Goal: Task Accomplishment & Management: Use online tool/utility

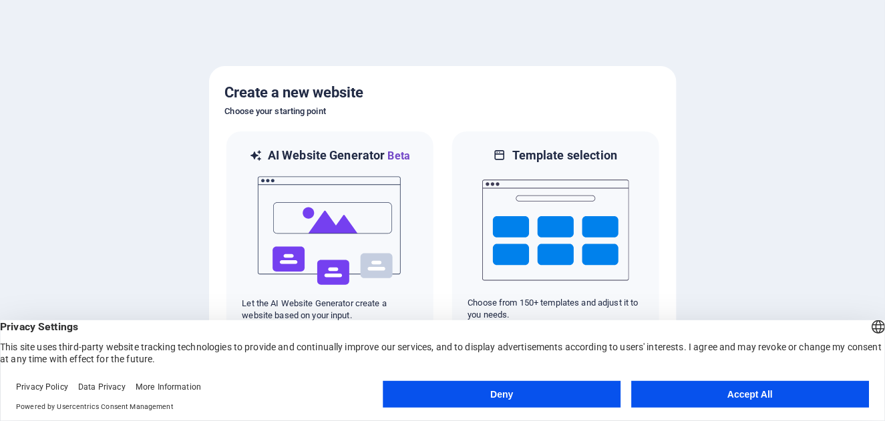
click at [552, 397] on button "Deny" at bounding box center [502, 394] width 238 height 27
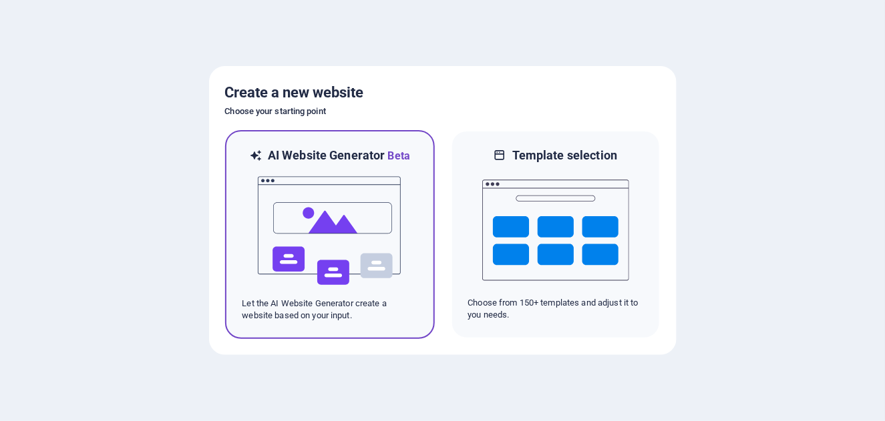
click at [363, 197] on img at bounding box center [329, 231] width 147 height 134
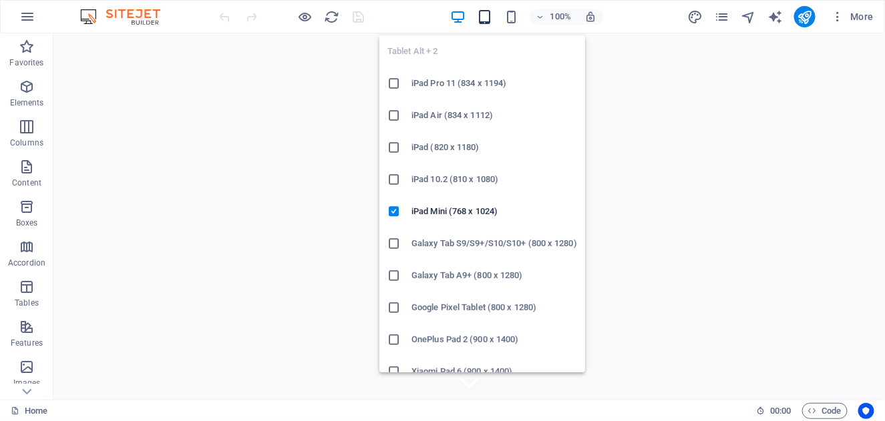
click at [485, 10] on icon "button" at bounding box center [484, 16] width 15 height 15
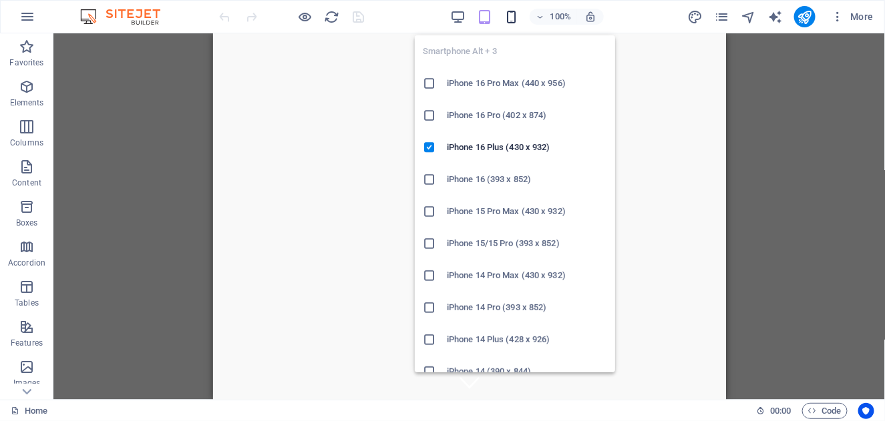
click at [507, 21] on icon "button" at bounding box center [511, 16] width 15 height 15
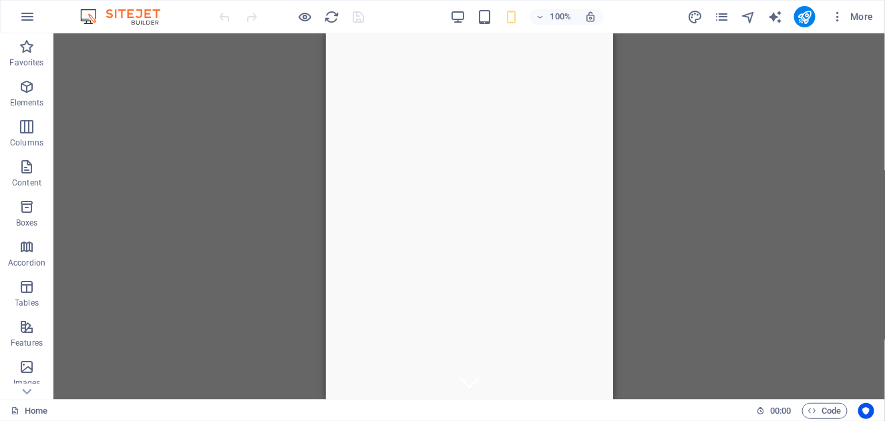
click at [775, 263] on div "Drag here to replace the existing content. Press “Ctrl” if you want to create a…" at bounding box center [469, 216] width 832 height 367
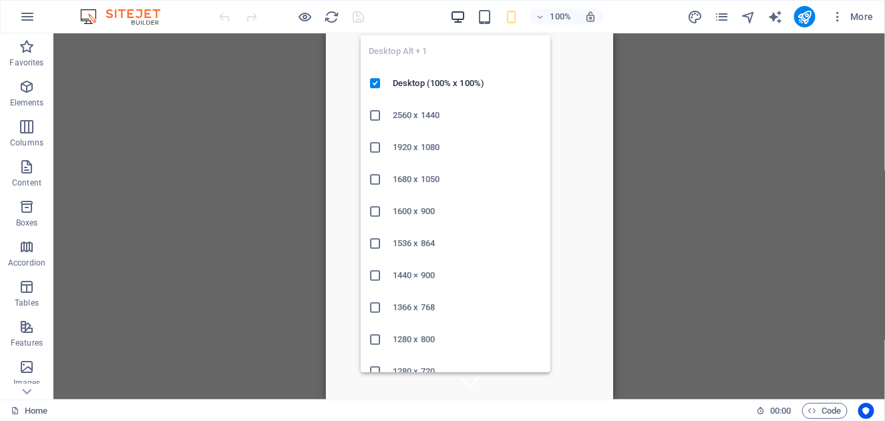
click at [460, 23] on icon "button" at bounding box center [457, 16] width 15 height 15
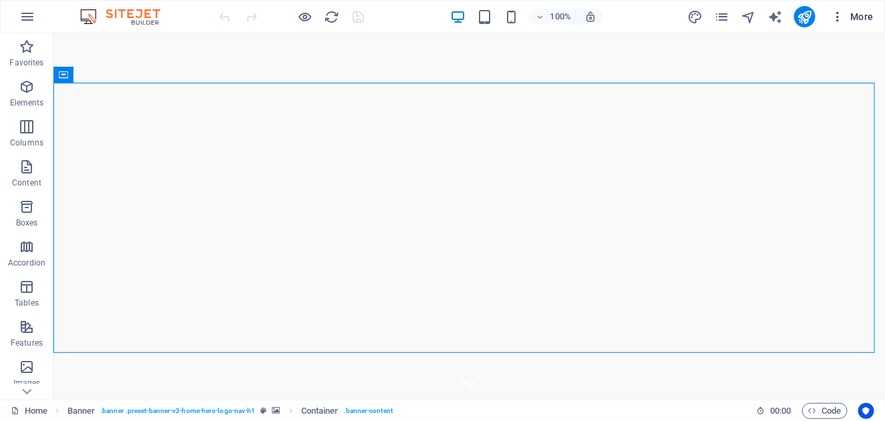
click at [838, 23] on button "More" at bounding box center [852, 16] width 53 height 21
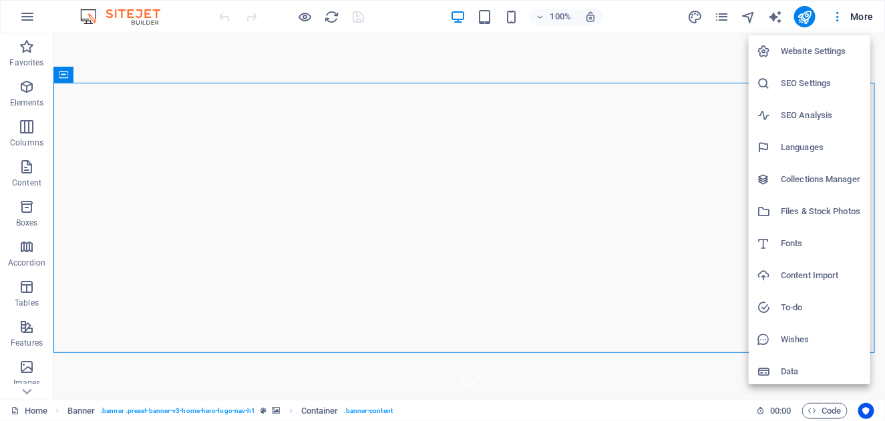
click at [591, 371] on div at bounding box center [442, 210] width 885 height 421
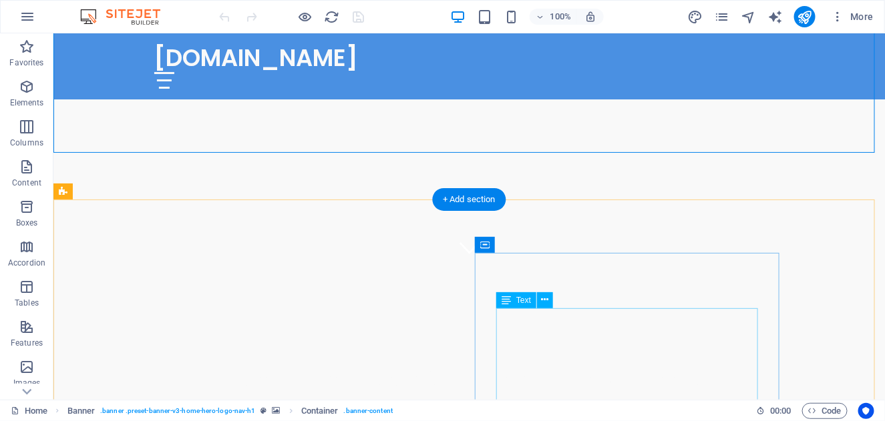
scroll to position [200, 0]
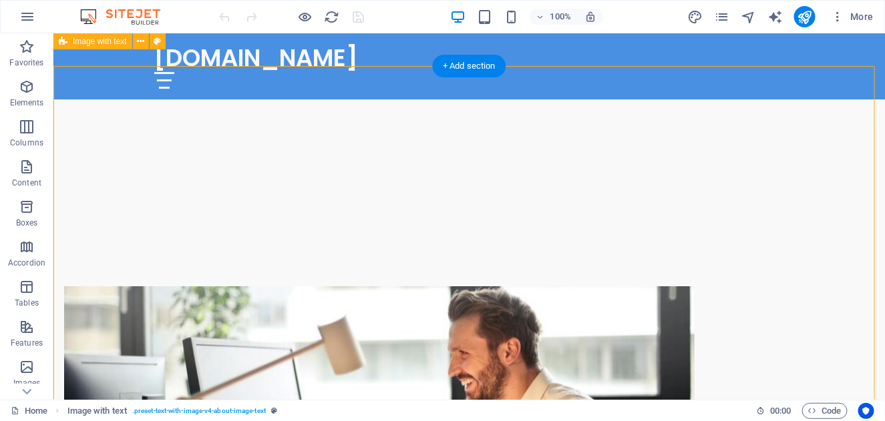
scroll to position [333, 0]
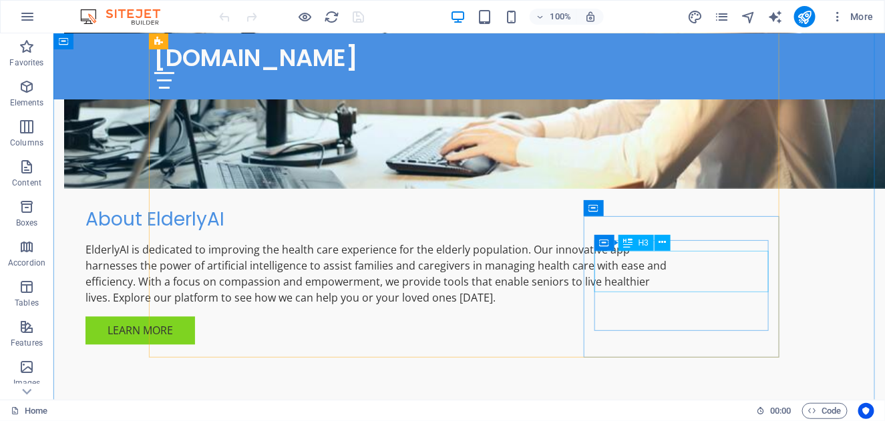
scroll to position [868, 0]
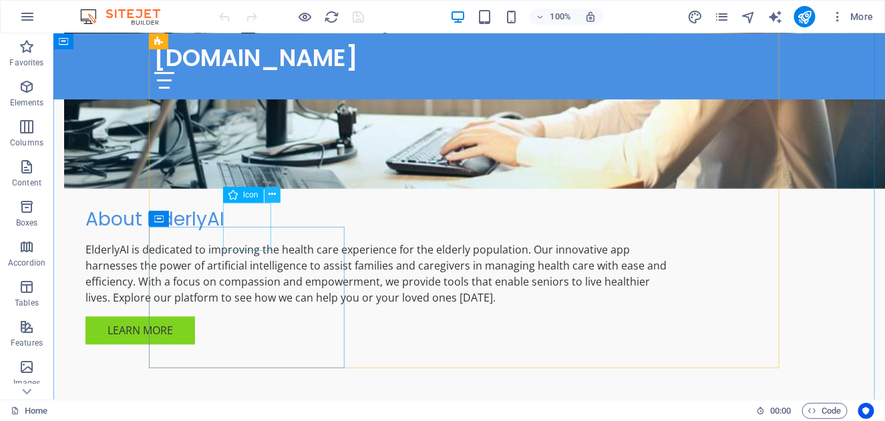
click at [272, 196] on icon at bounding box center [272, 195] width 7 height 14
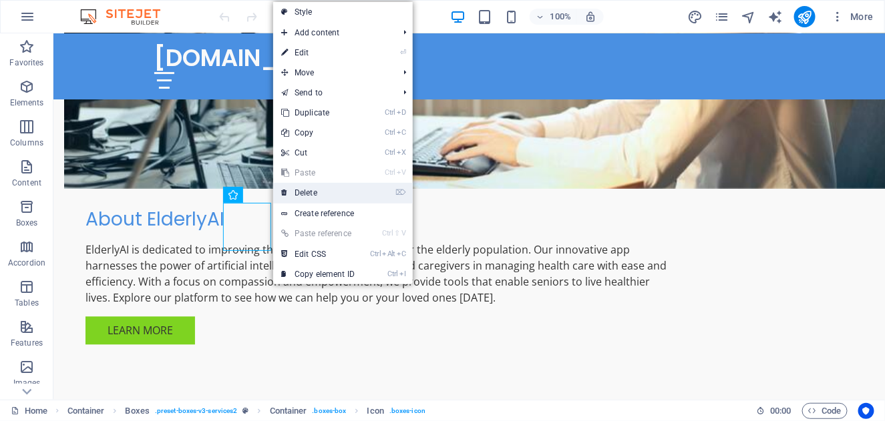
click at [311, 193] on link "⌦ Delete" at bounding box center [318, 193] width 90 height 20
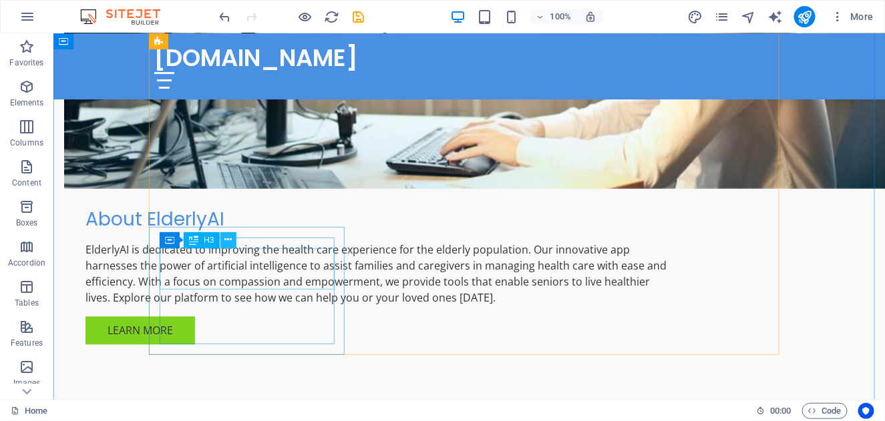
click at [227, 238] on icon at bounding box center [227, 240] width 7 height 14
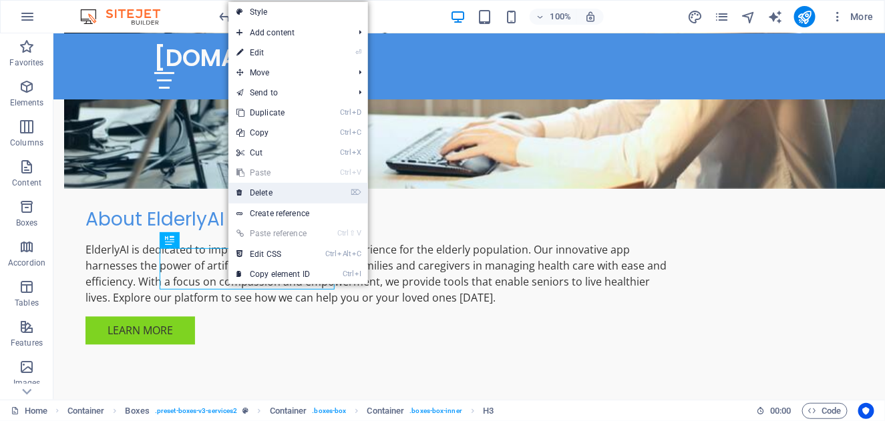
click at [263, 192] on link "⌦ Delete" at bounding box center [273, 193] width 90 height 20
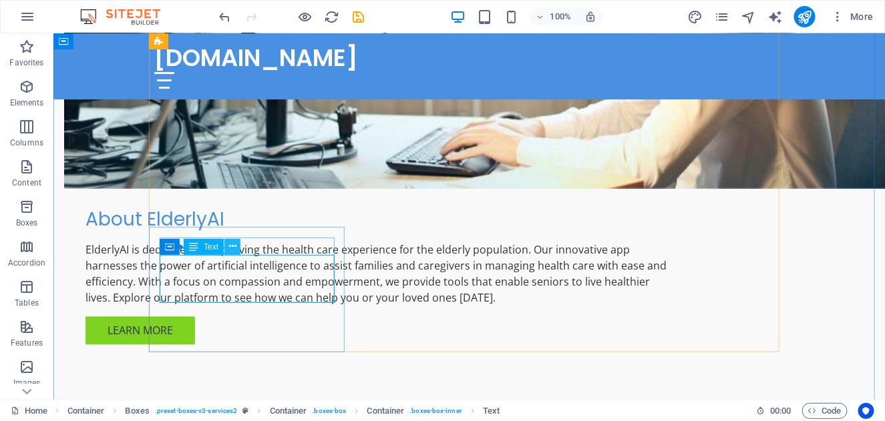
click at [236, 241] on icon at bounding box center [232, 247] width 7 height 14
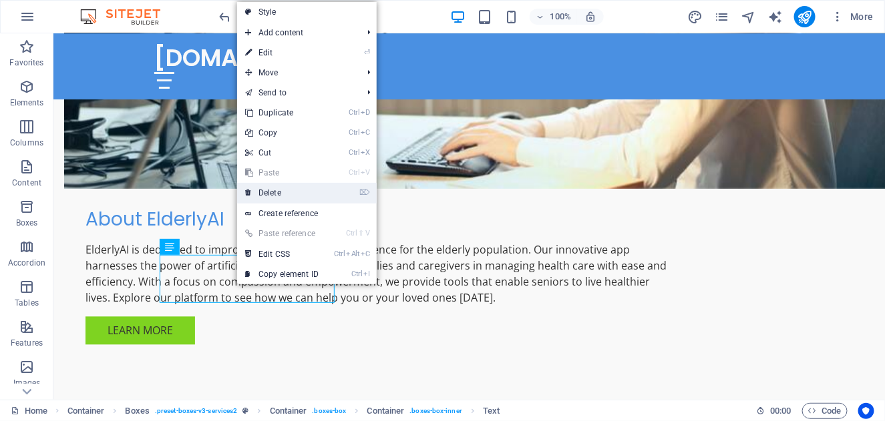
click at [270, 194] on link "⌦ Delete" at bounding box center [282, 193] width 90 height 20
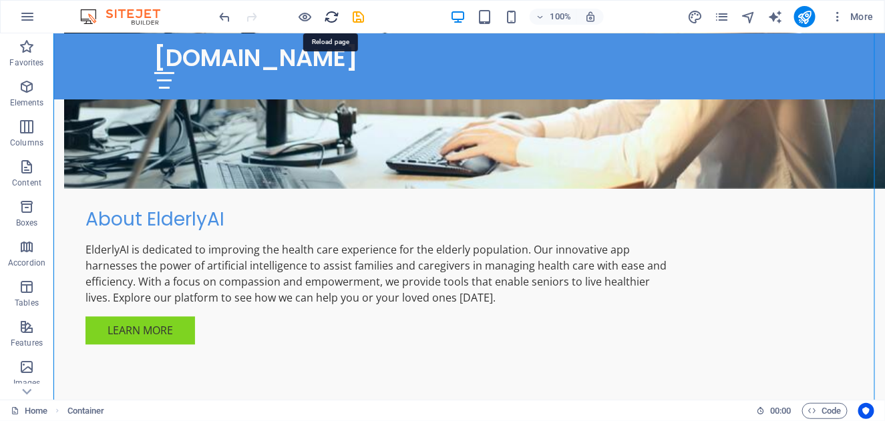
click at [327, 19] on icon "reload" at bounding box center [332, 16] width 15 height 15
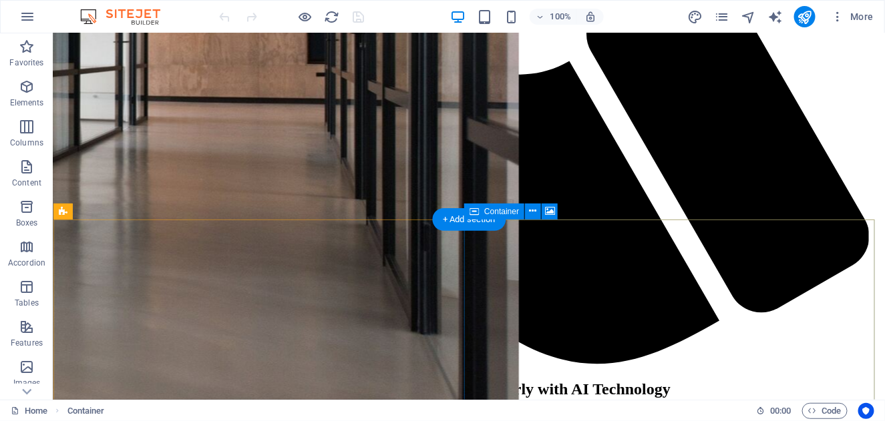
scroll to position [1278, 0]
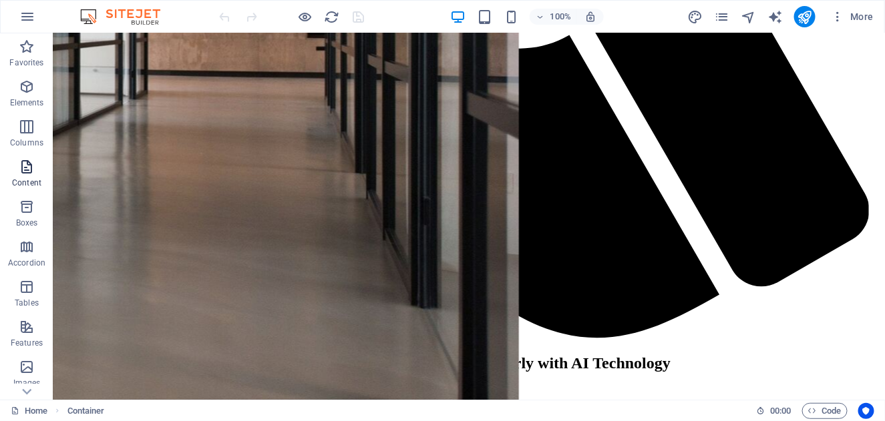
click at [30, 163] on icon "button" at bounding box center [27, 167] width 16 height 16
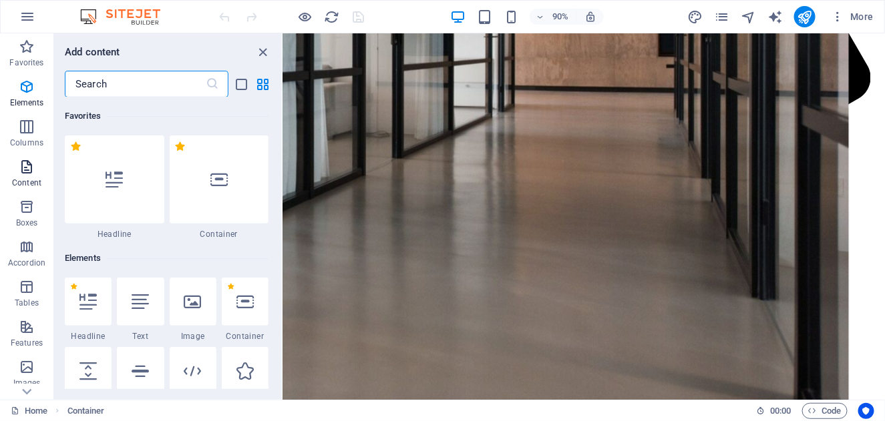
scroll to position [2337, 0]
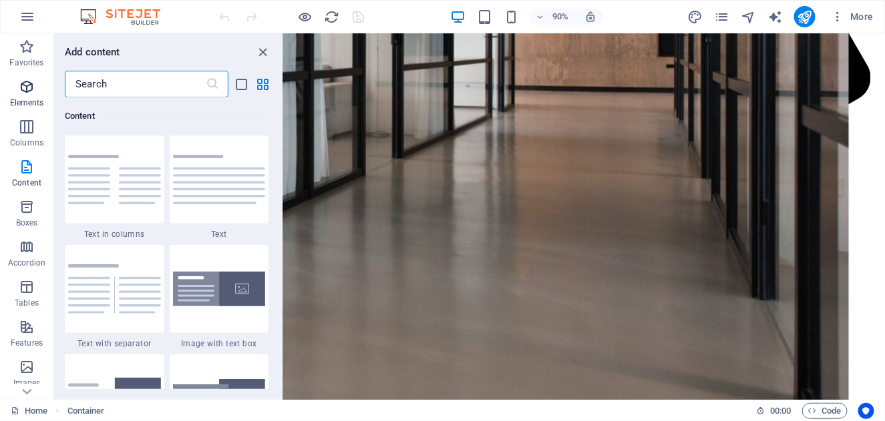
click at [26, 85] on icon "button" at bounding box center [27, 87] width 16 height 16
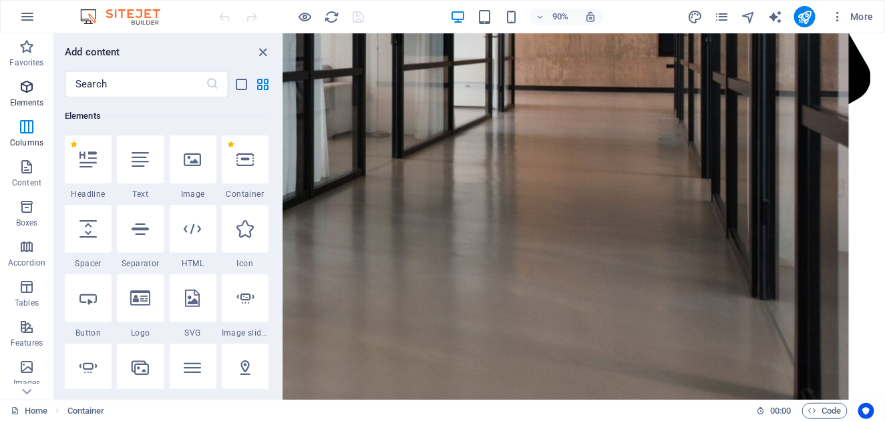
scroll to position [142, 0]
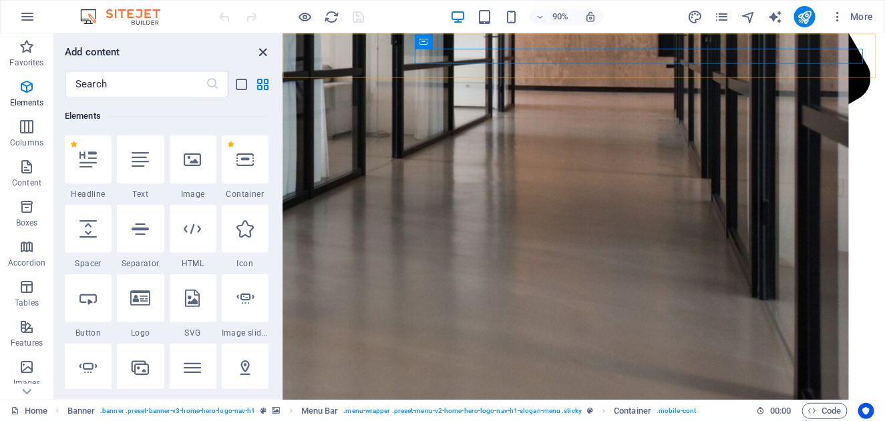
click at [264, 51] on icon "close panel" at bounding box center [263, 52] width 15 height 15
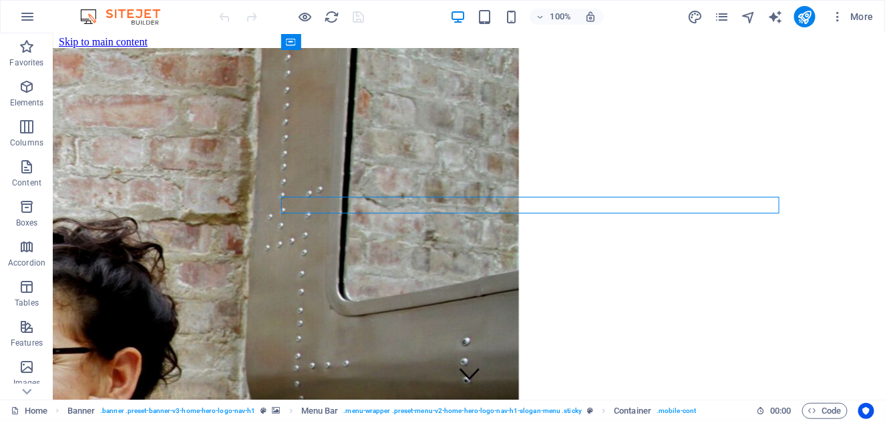
scroll to position [0, 0]
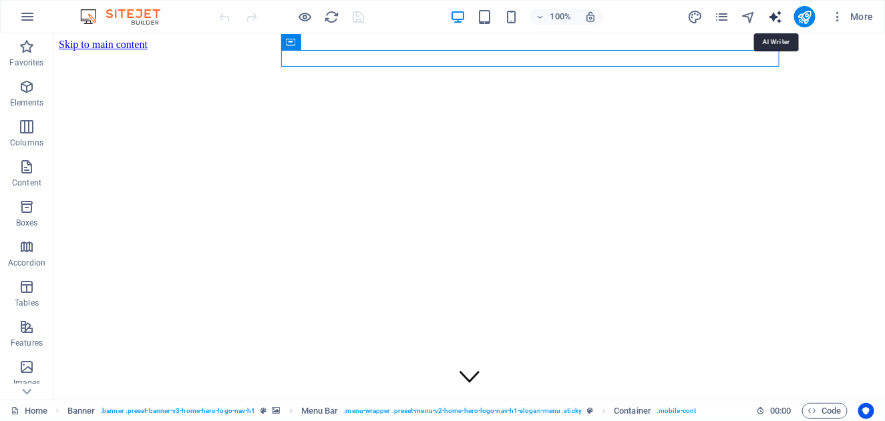
click at [776, 16] on icon "text_generator" at bounding box center [774, 16] width 15 height 15
select select "English"
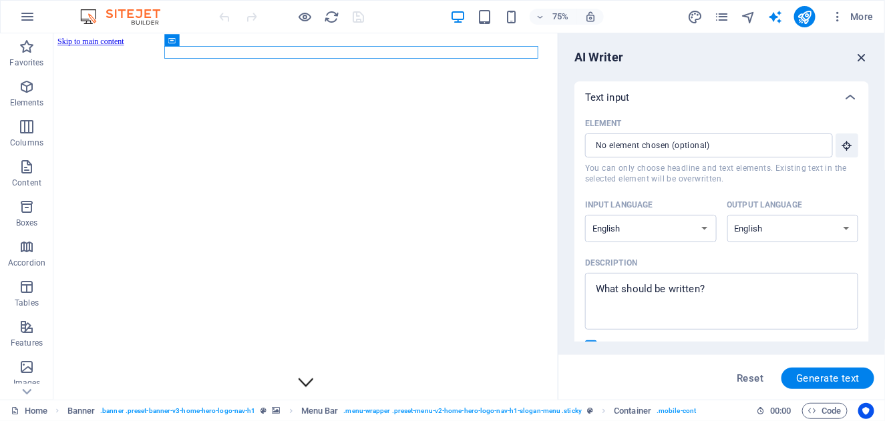
click at [864, 60] on icon "button" at bounding box center [861, 57] width 15 height 15
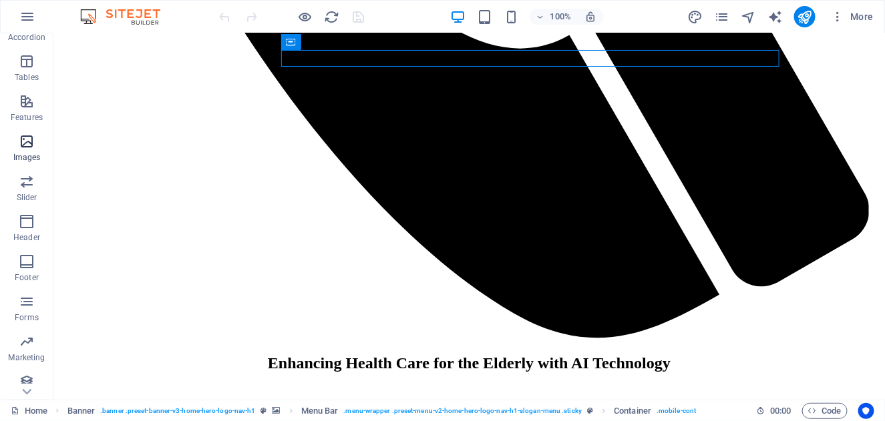
scroll to position [234, 0]
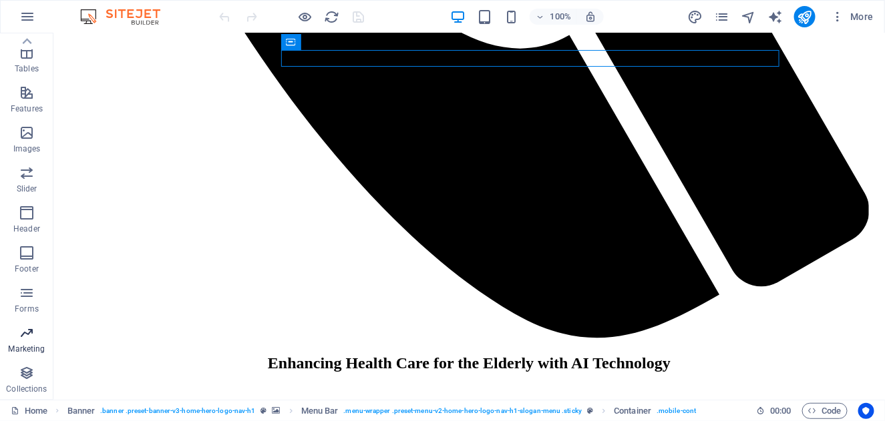
click at [29, 347] on p "Marketing" at bounding box center [26, 349] width 37 height 11
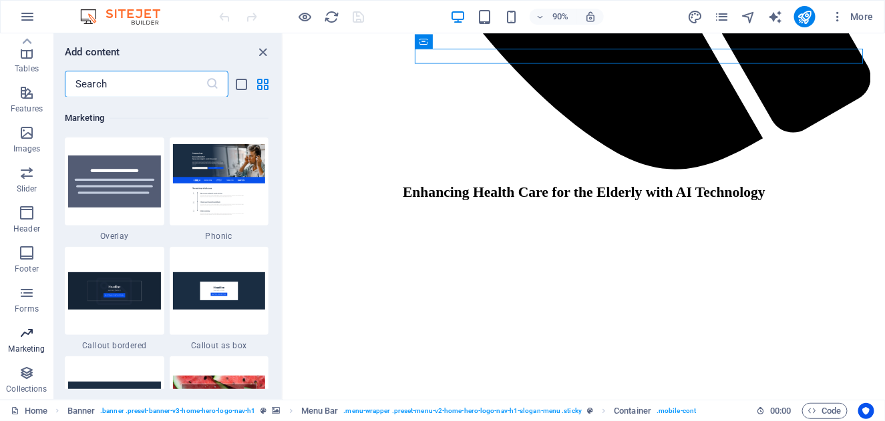
scroll to position [10878, 0]
click at [261, 51] on icon "close panel" at bounding box center [263, 52] width 15 height 15
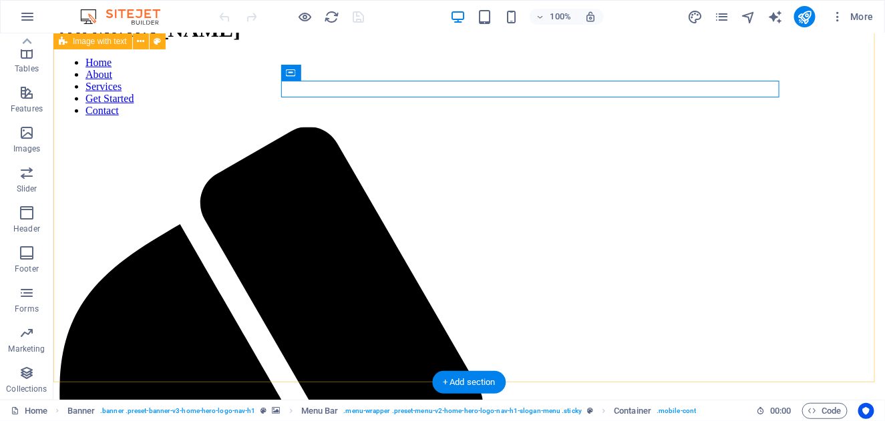
scroll to position [347, 0]
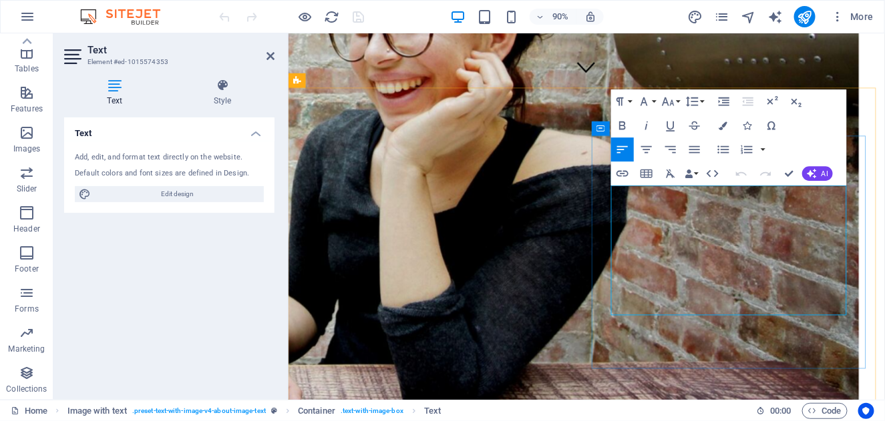
drag, startPoint x: 648, startPoint y: 206, endPoint x: 806, endPoint y: 336, distance: 204.5
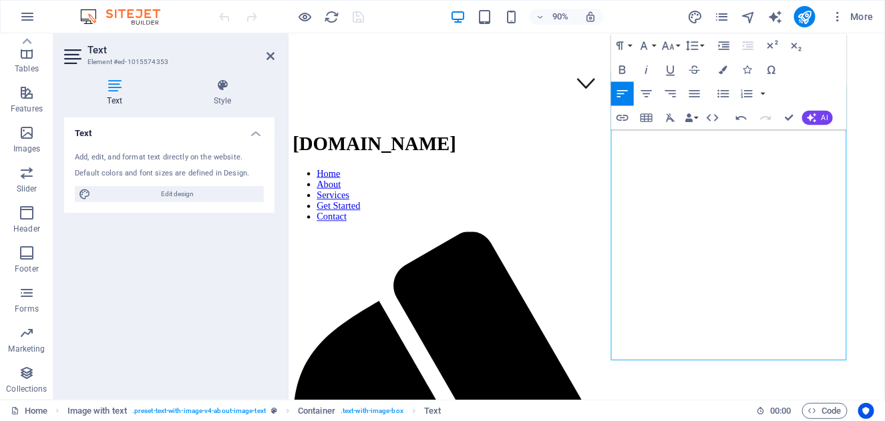
scroll to position [481, 0]
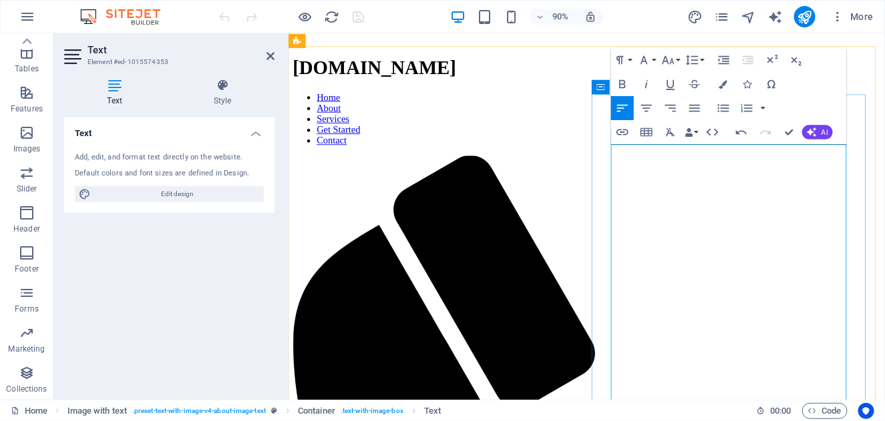
scroll to position [281, 0]
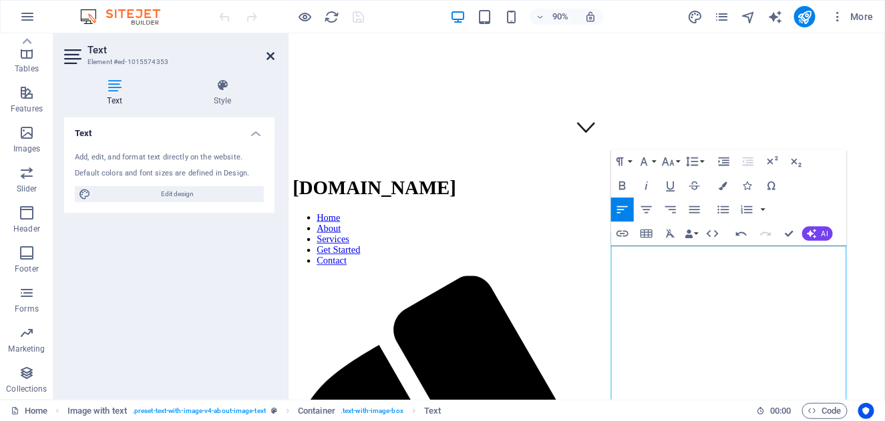
click at [271, 52] on icon at bounding box center [271, 56] width 8 height 11
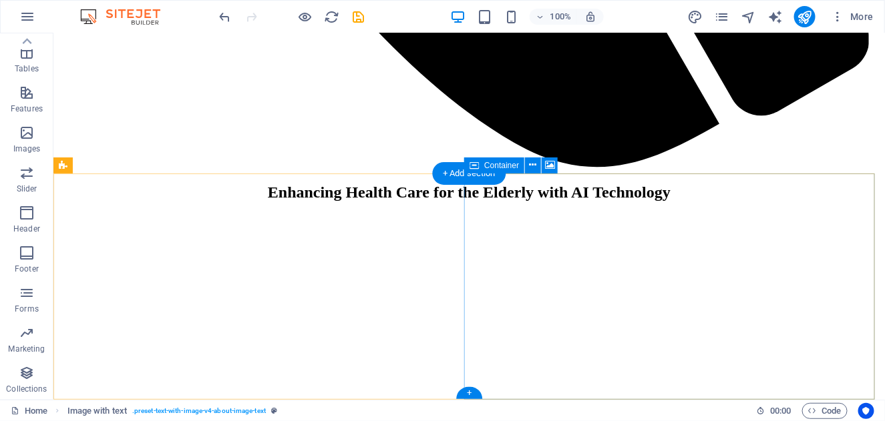
scroll to position [1457, 0]
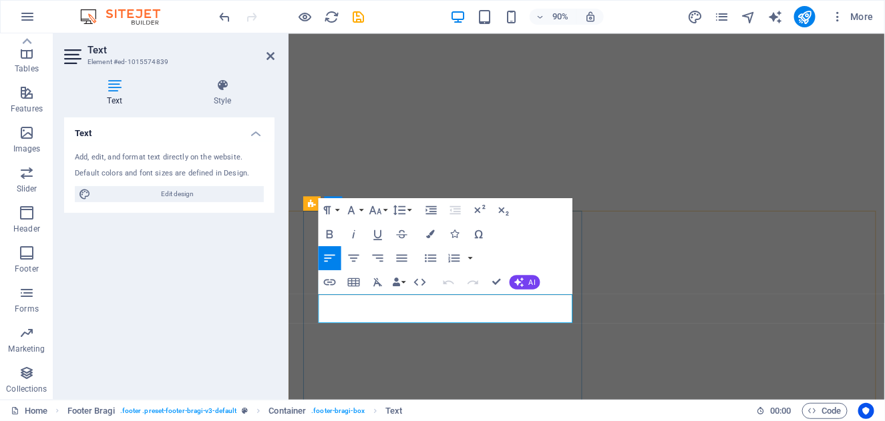
drag, startPoint x: 428, startPoint y: 343, endPoint x: 324, endPoint y: 325, distance: 105.6
click at [273, 51] on icon at bounding box center [271, 56] width 8 height 11
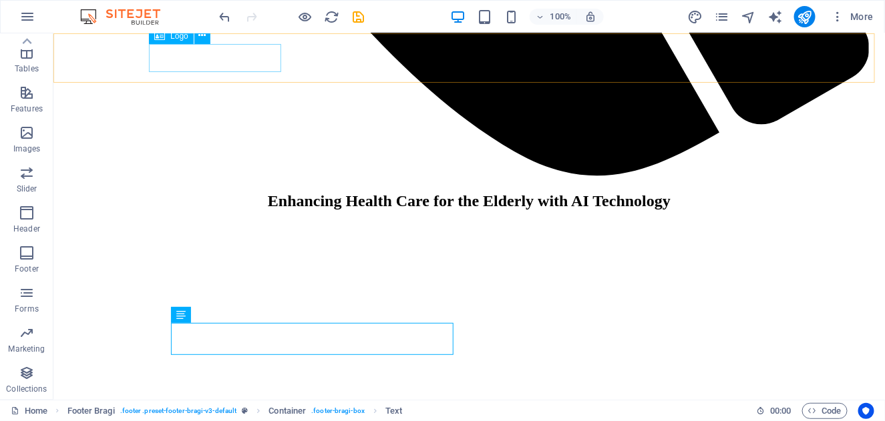
scroll to position [1399, 0]
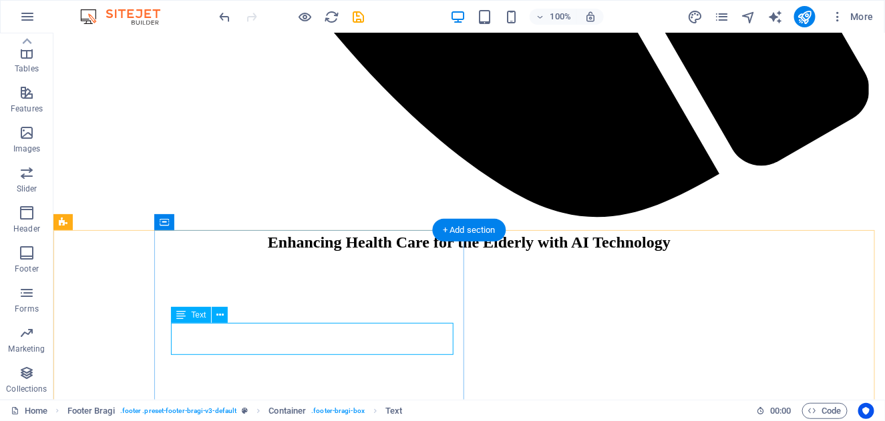
drag, startPoint x: 172, startPoint y: 328, endPoint x: 299, endPoint y: 345, distance: 127.4
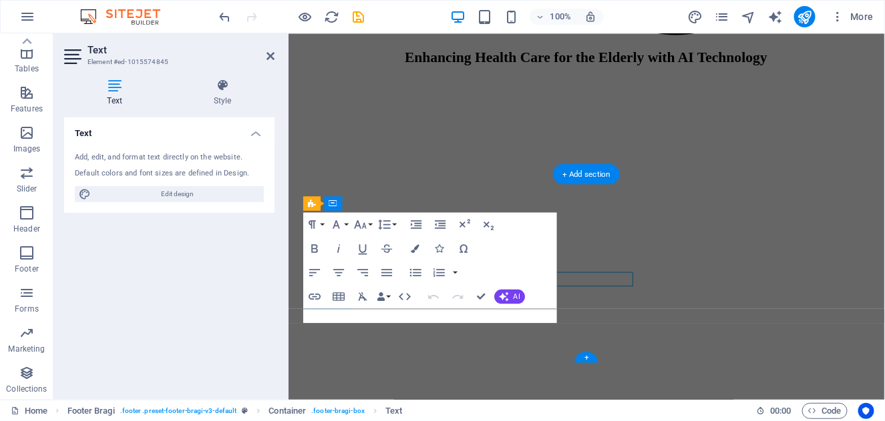
drag, startPoint x: 156, startPoint y: 311, endPoint x: 210, endPoint y: 344, distance: 63.0
click at [210, 344] on div "Text Add, edit, and format text directly on the website. Default colors and fon…" at bounding box center [169, 254] width 210 height 272
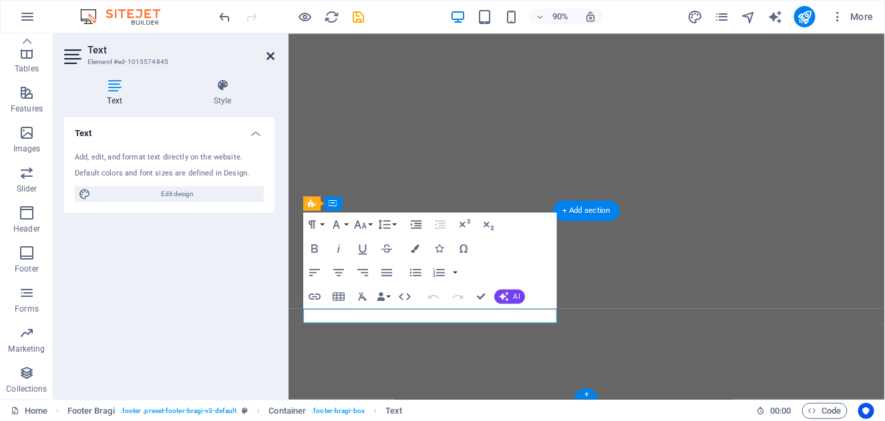
click at [269, 59] on icon at bounding box center [271, 56] width 8 height 11
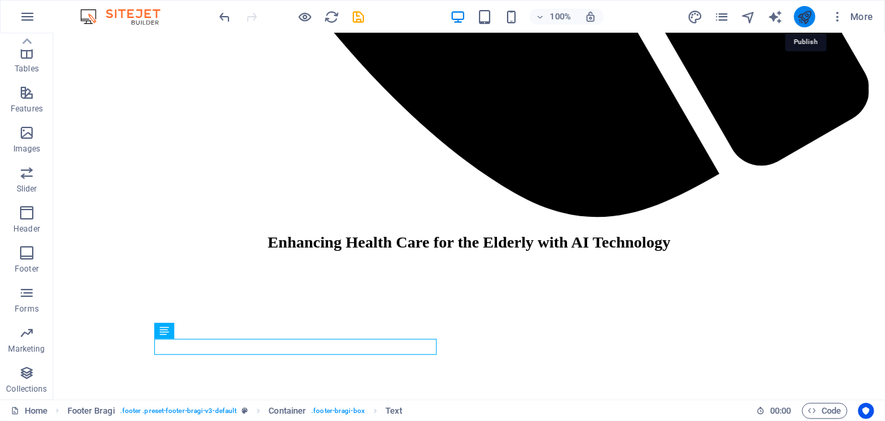
click at [800, 18] on icon "publish" at bounding box center [804, 16] width 15 height 15
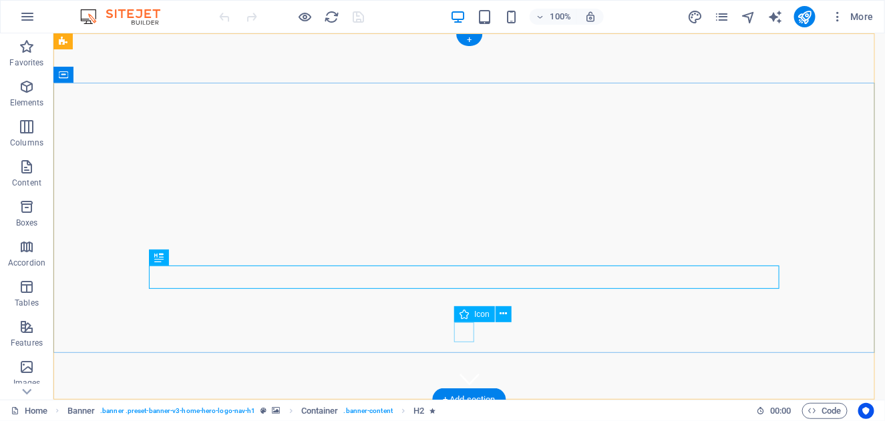
click at [460, 369] on figure at bounding box center [469, 379] width 20 height 20
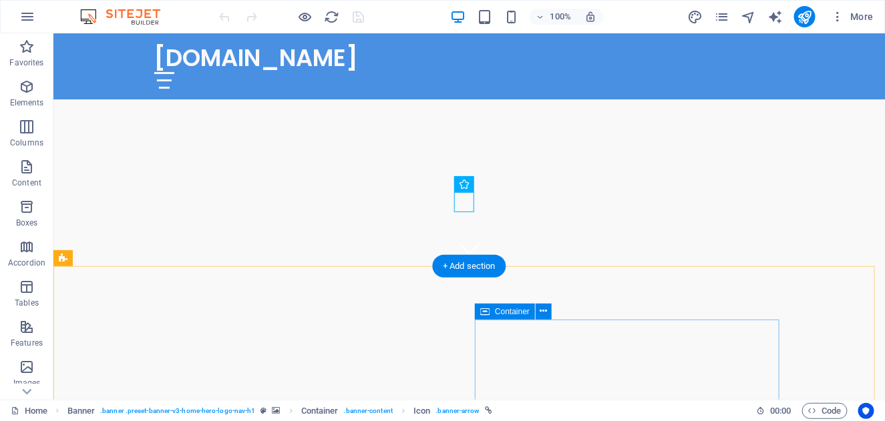
scroll to position [267, 0]
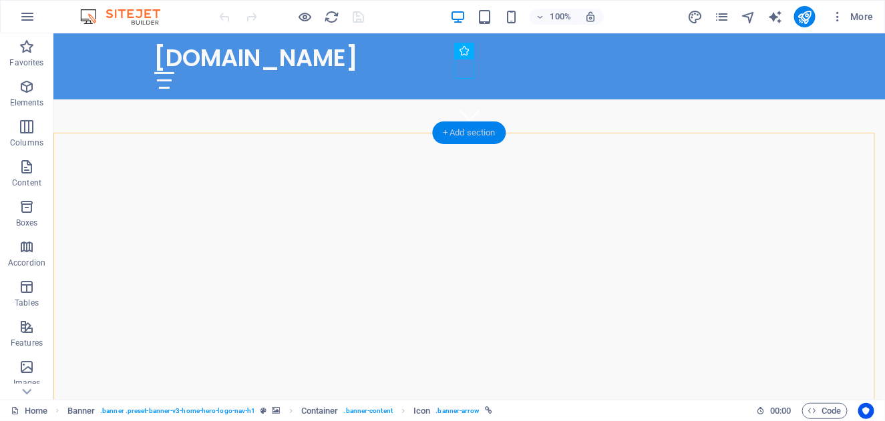
click at [463, 130] on div "+ Add section" at bounding box center [469, 133] width 74 height 23
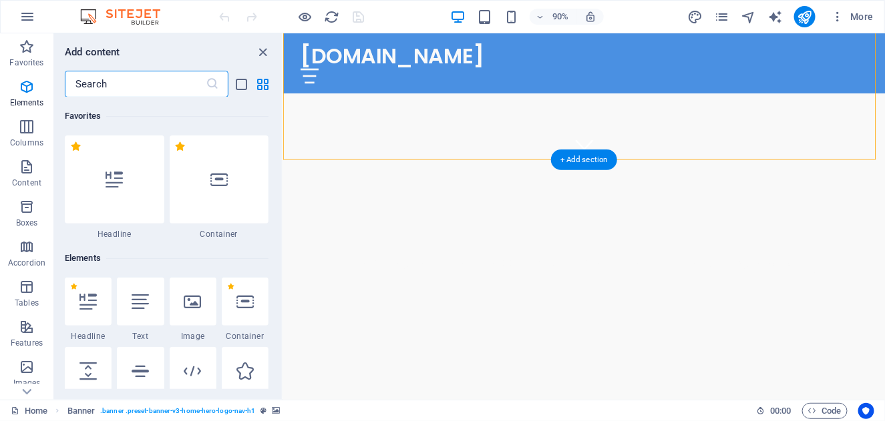
scroll to position [2337, 0]
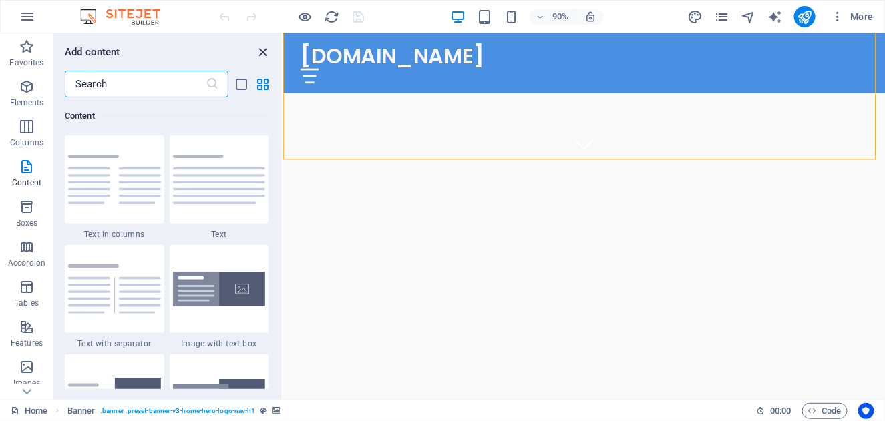
click at [264, 51] on icon "close panel" at bounding box center [263, 52] width 15 height 15
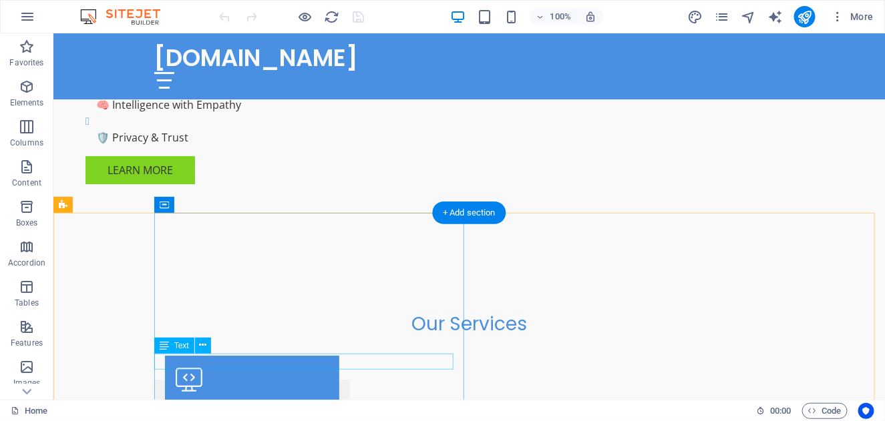
scroll to position [1441, 0]
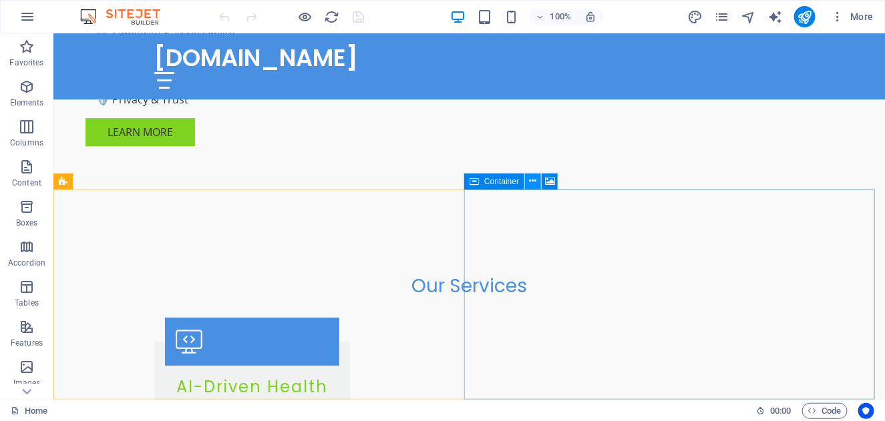
click at [537, 179] on button at bounding box center [533, 182] width 16 height 16
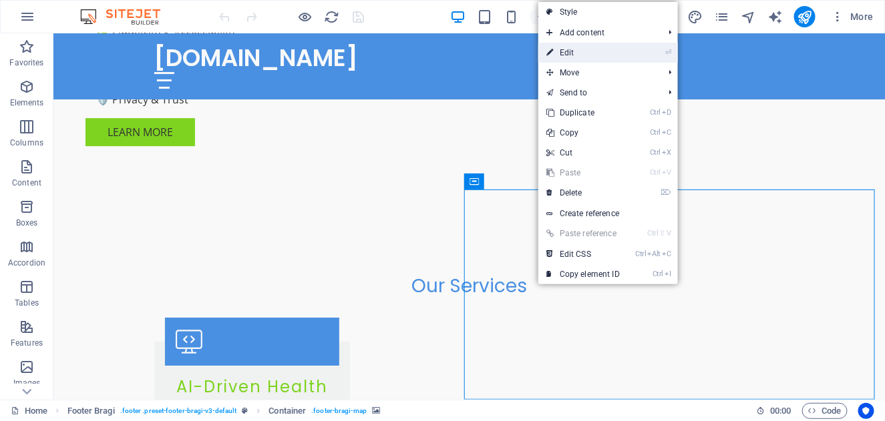
click at [572, 51] on link "⏎ Edit" at bounding box center [583, 53] width 90 height 20
select select "px"
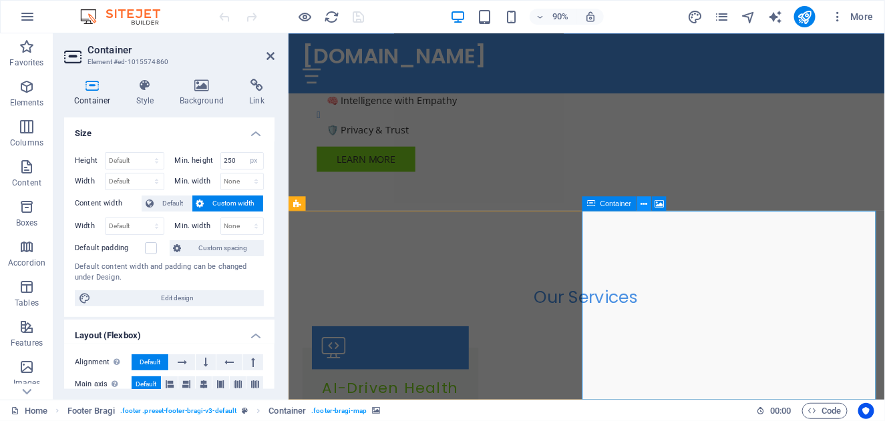
click at [643, 200] on icon at bounding box center [644, 203] width 7 height 13
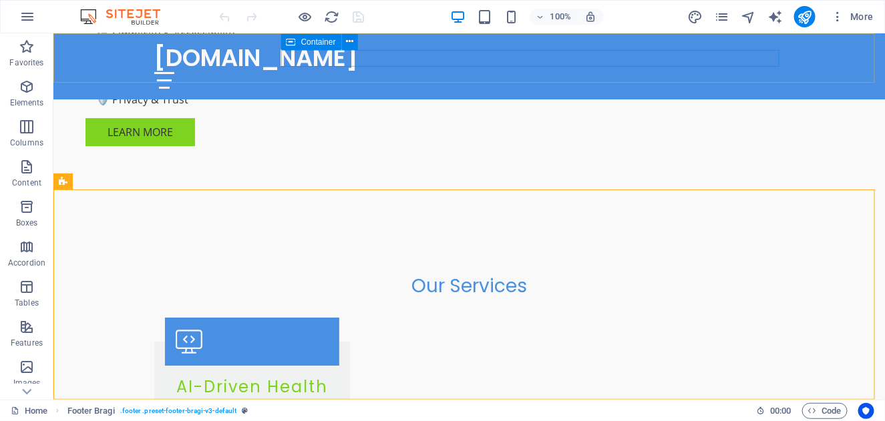
click at [703, 71] on div at bounding box center [469, 79] width 631 height 17
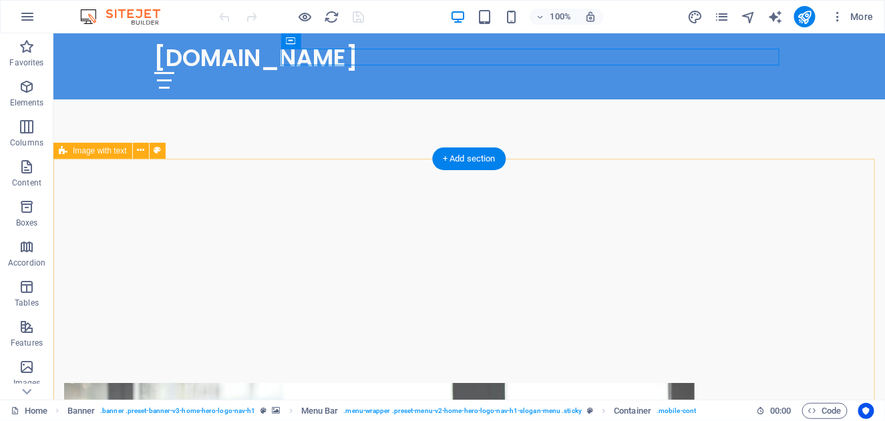
scroll to position [441, 0]
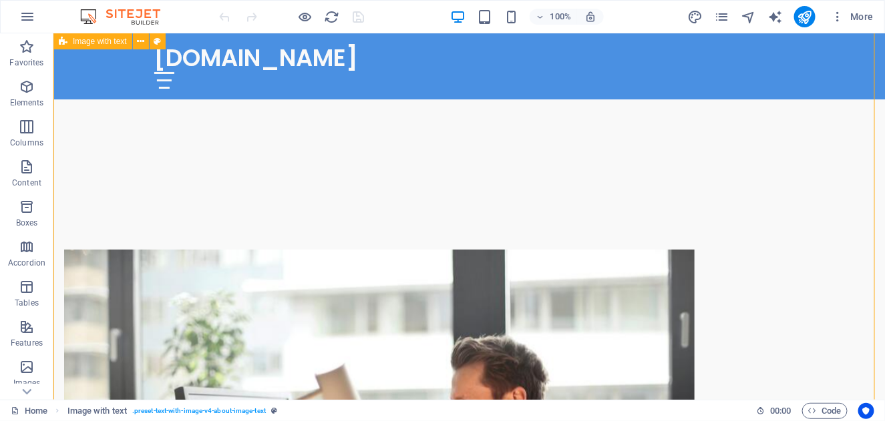
scroll to position [374, 0]
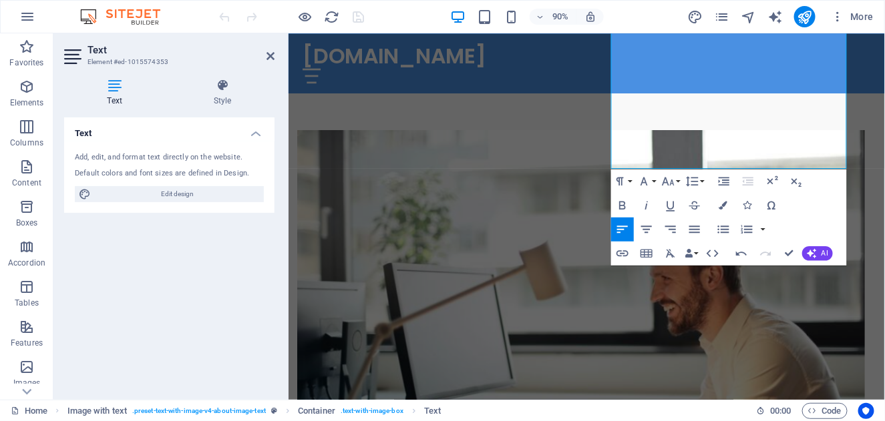
scroll to position [791, 0]
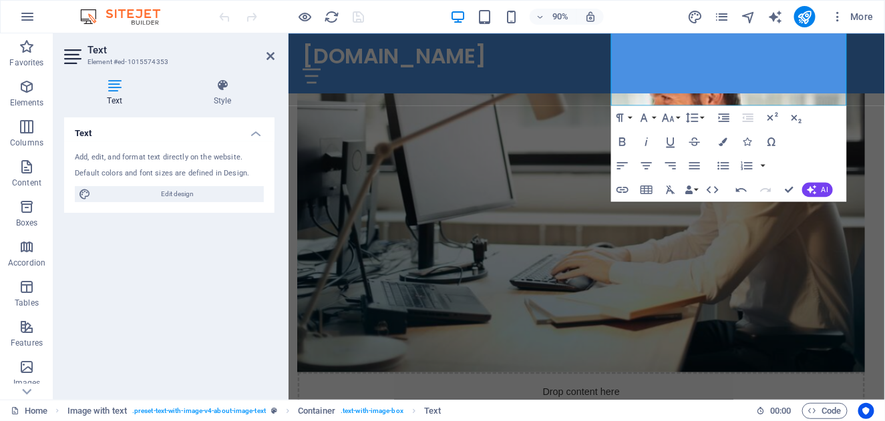
click at [117, 252] on div "Text Add, edit, and format text directly on the website. Default colors and fon…" at bounding box center [169, 254] width 210 height 272
drag, startPoint x: 270, startPoint y: 56, endPoint x: 137, endPoint y: 77, distance: 134.6
click at [270, 56] on icon at bounding box center [271, 56] width 8 height 11
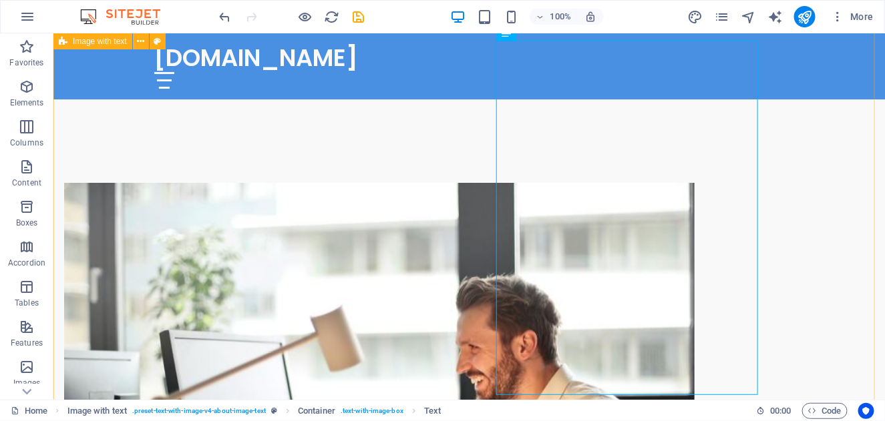
scroll to position [524, 0]
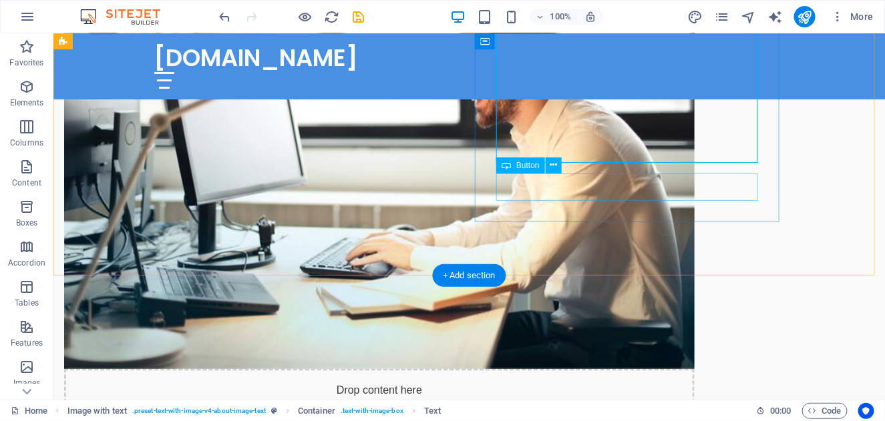
scroll to position [657, 0]
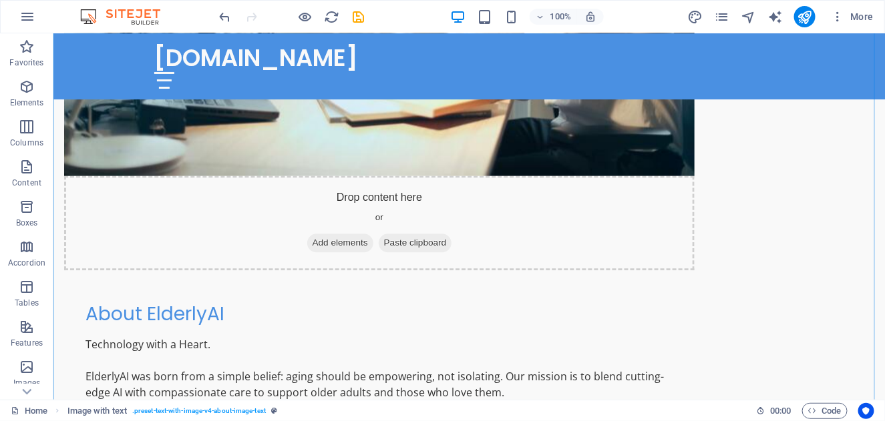
scroll to position [991, 0]
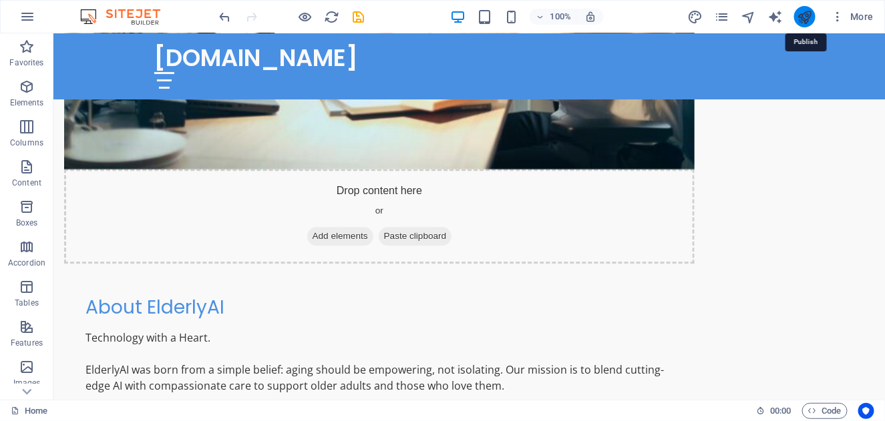
click at [802, 21] on icon "publish" at bounding box center [804, 16] width 15 height 15
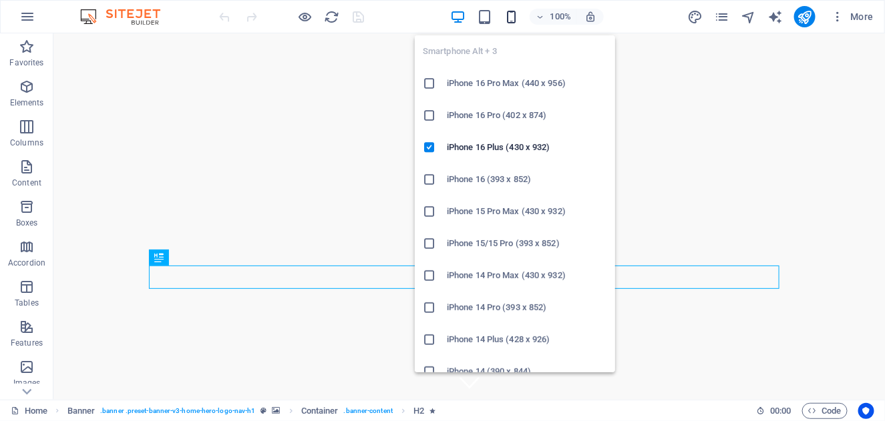
click at [513, 22] on icon "button" at bounding box center [511, 16] width 15 height 15
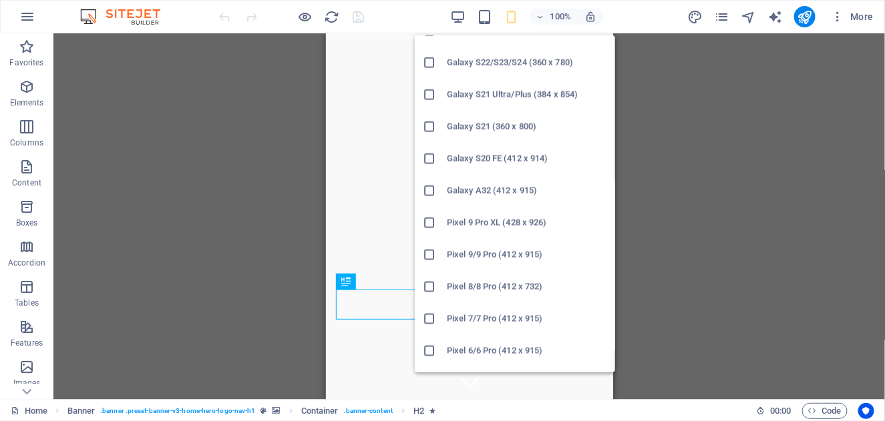
scroll to position [534, 0]
click at [478, 191] on h6 "Galaxy A32 (412 x 915)" at bounding box center [527, 190] width 160 height 16
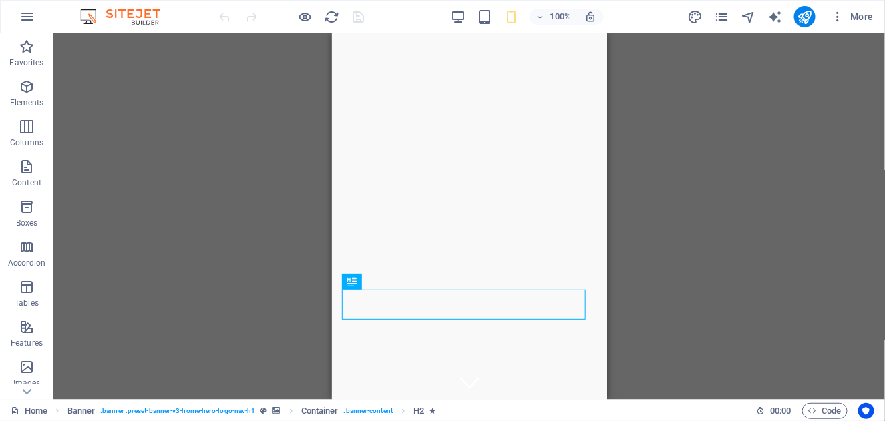
click at [660, 232] on div "Drag here to replace the existing content. Press “Ctrl” if you want to create a…" at bounding box center [469, 216] width 832 height 367
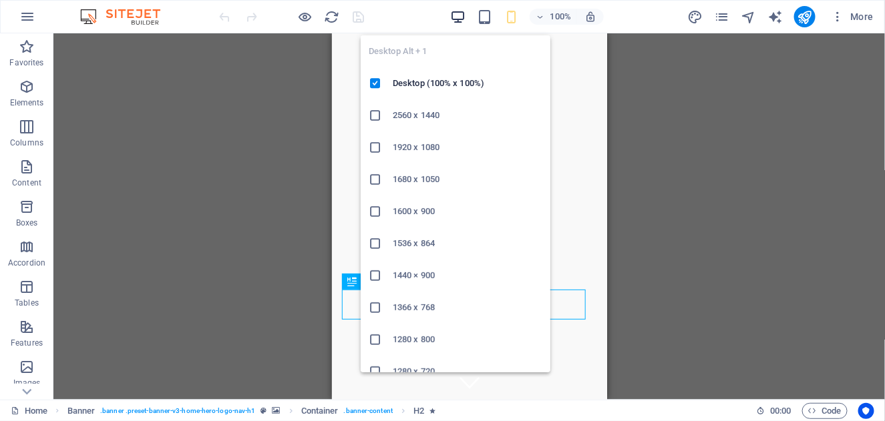
click at [458, 17] on icon "button" at bounding box center [457, 16] width 15 height 15
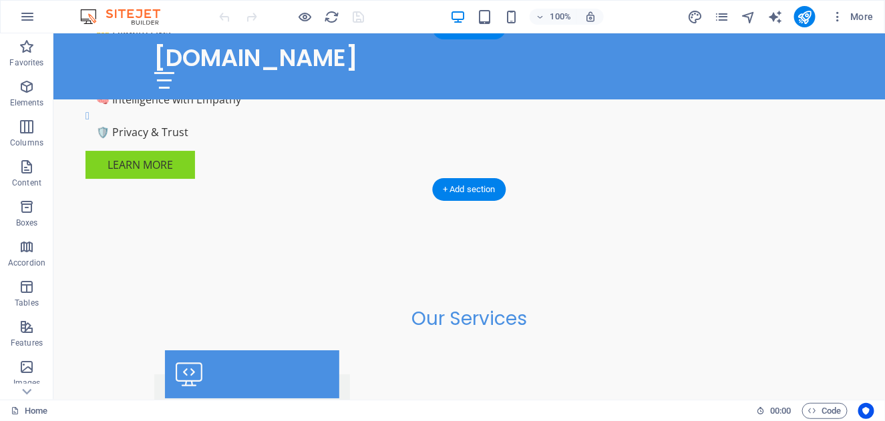
scroll to position [1472, 0]
